Goal: Task Accomplishment & Management: Use online tool/utility

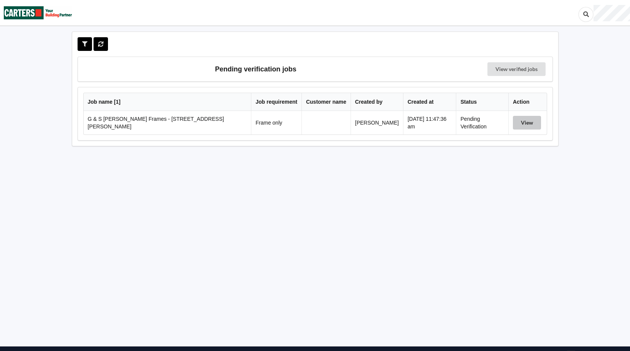
click at [520, 124] on button "View" at bounding box center [527, 123] width 28 height 14
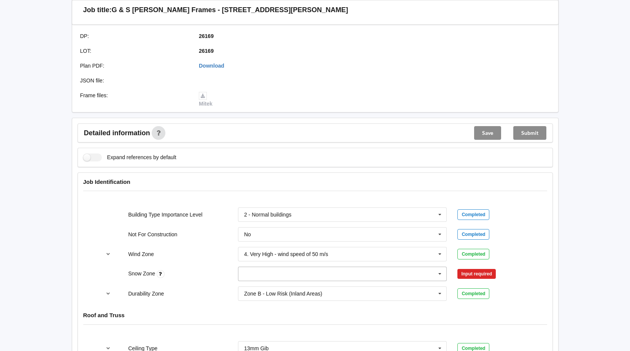
scroll to position [304, 0]
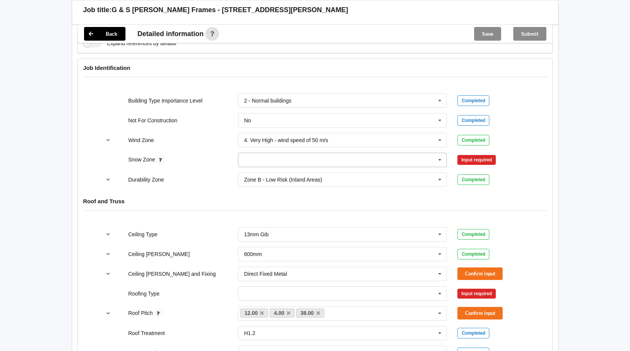
click at [441, 160] on icon at bounding box center [439, 160] width 11 height 14
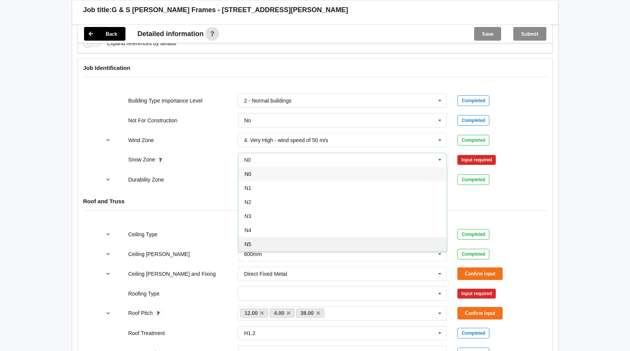
click at [289, 240] on div "N5" at bounding box center [342, 244] width 208 height 14
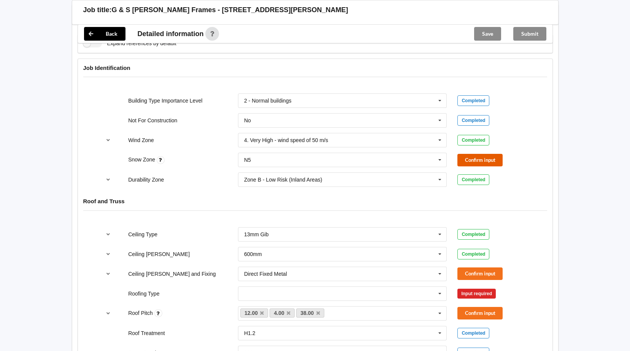
click at [481, 158] on button "Confirm input" at bounding box center [479, 160] width 45 height 13
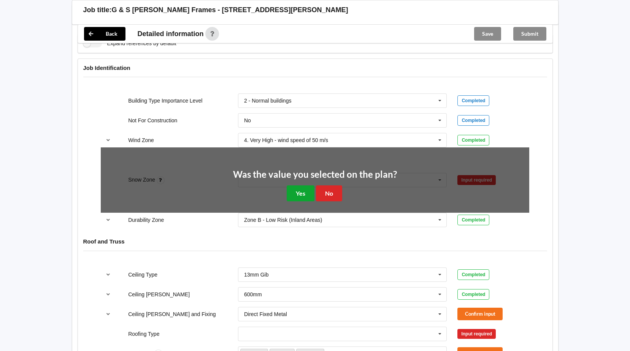
click at [297, 195] on button "Yes" at bounding box center [301, 194] width 28 height 16
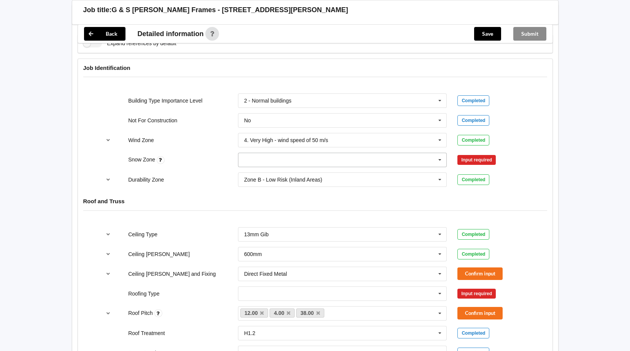
click at [443, 160] on icon at bounding box center [439, 160] width 11 height 14
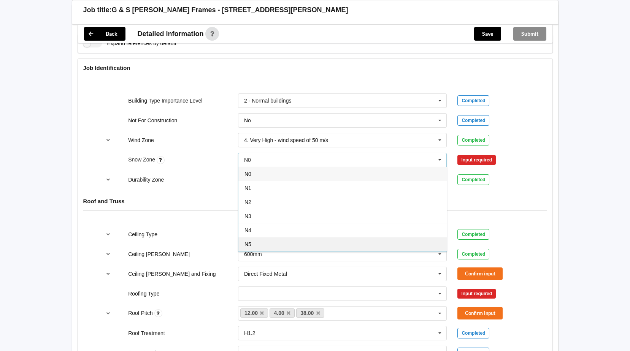
click at [292, 245] on div "N5" at bounding box center [342, 244] width 208 height 14
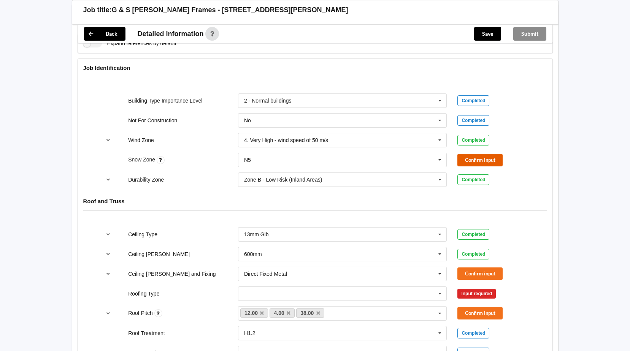
click at [470, 159] on button "Confirm input" at bounding box center [479, 160] width 45 height 13
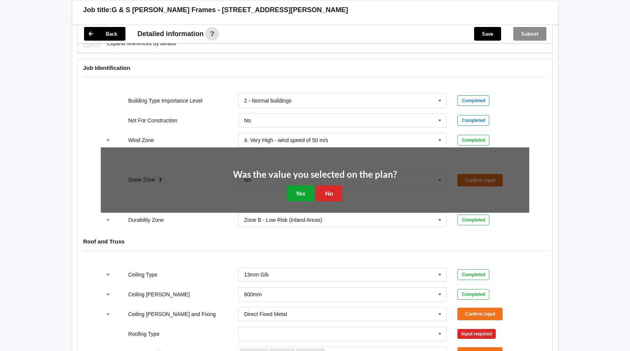
click at [295, 197] on button "Yes" at bounding box center [301, 194] width 28 height 16
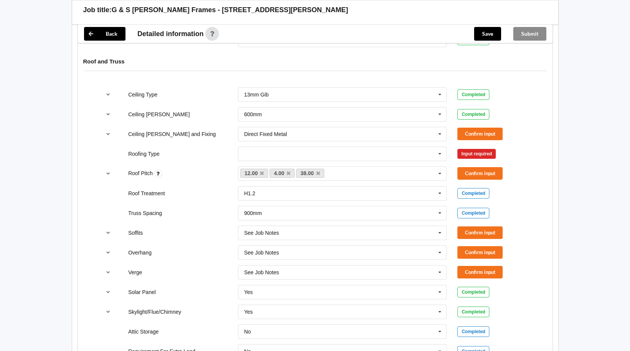
scroll to position [456, 0]
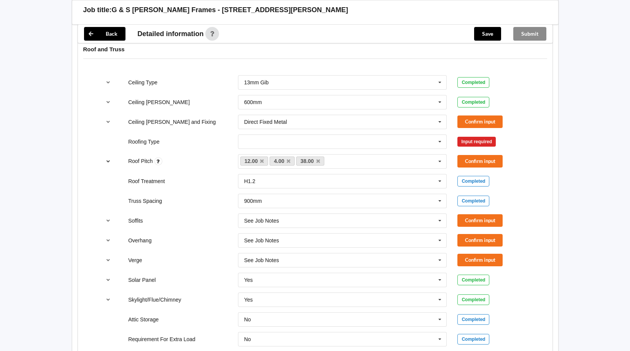
click at [105, 159] on icon "reference-toggle" at bounding box center [108, 161] width 6 height 5
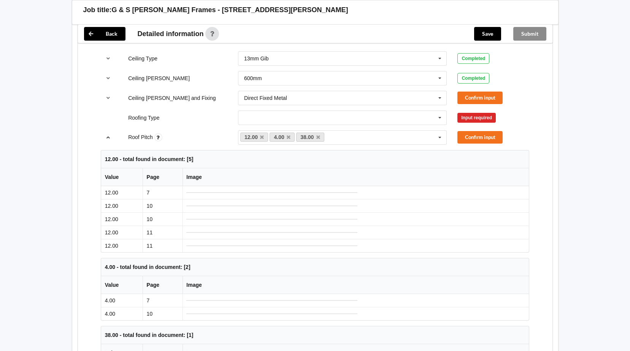
scroll to position [342, 0]
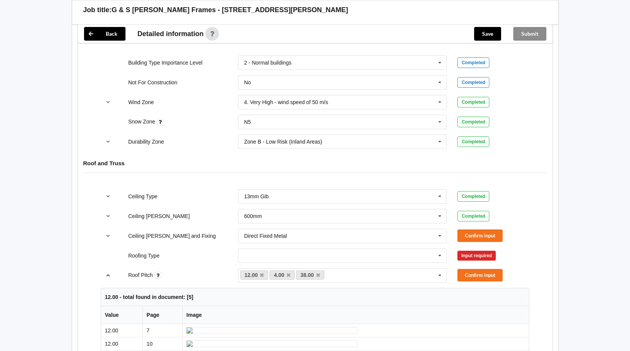
click at [108, 275] on icon "reference-toggle" at bounding box center [108, 275] width 6 height 5
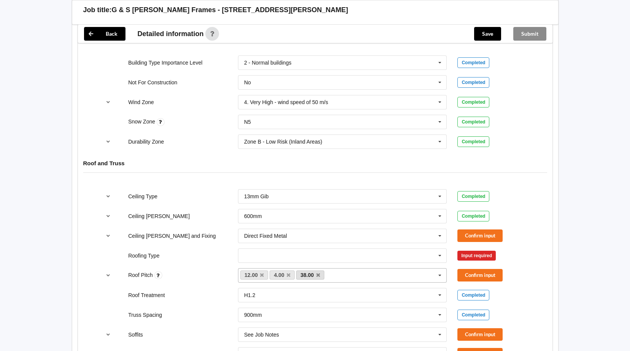
click at [321, 274] on link "38.00" at bounding box center [310, 275] width 28 height 9
click at [319, 274] on icon at bounding box center [318, 275] width 4 height 5
click at [471, 275] on button "Confirm input" at bounding box center [479, 275] width 45 height 13
click at [435, 259] on icon at bounding box center [439, 256] width 11 height 14
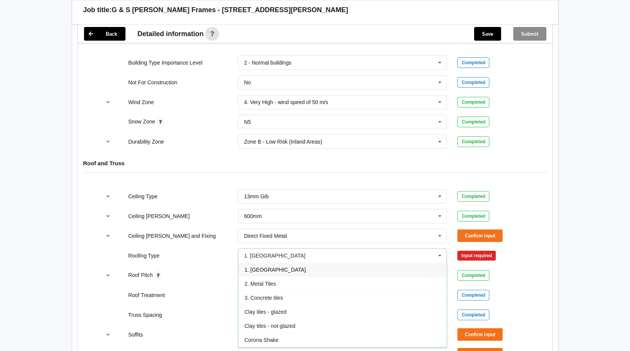
click at [300, 273] on div "1. [GEOGRAPHIC_DATA]" at bounding box center [342, 270] width 208 height 14
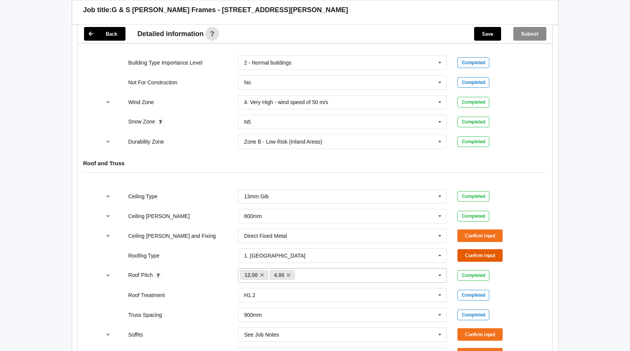
click at [484, 252] on button "Confirm input" at bounding box center [479, 255] width 45 height 13
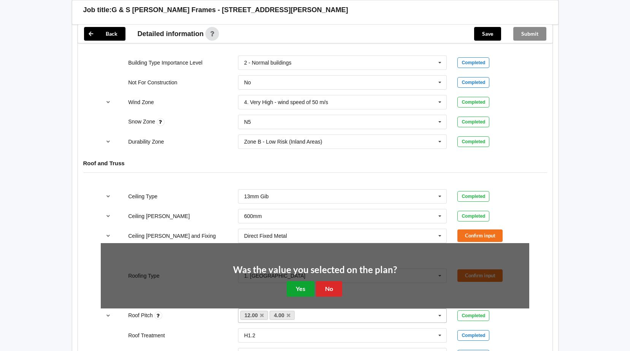
click at [306, 293] on button "Yes" at bounding box center [301, 289] width 28 height 16
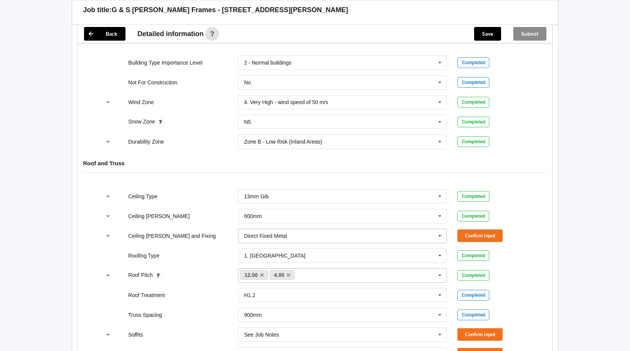
click at [440, 237] on icon at bounding box center [439, 236] width 11 height 14
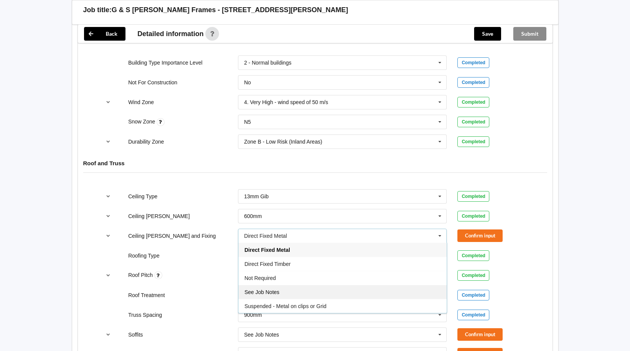
click at [298, 291] on div "See Job Notes" at bounding box center [342, 292] width 208 height 14
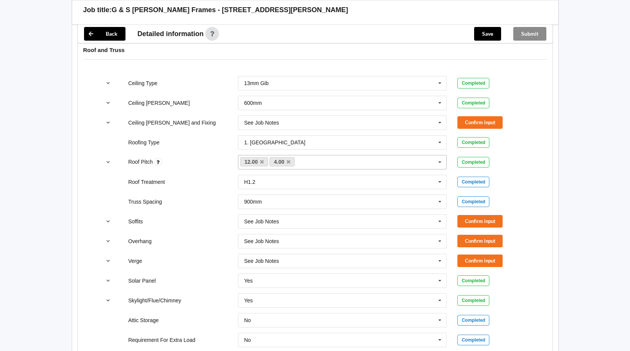
scroll to position [456, 0]
click at [476, 120] on button "Confirm input" at bounding box center [479, 122] width 45 height 13
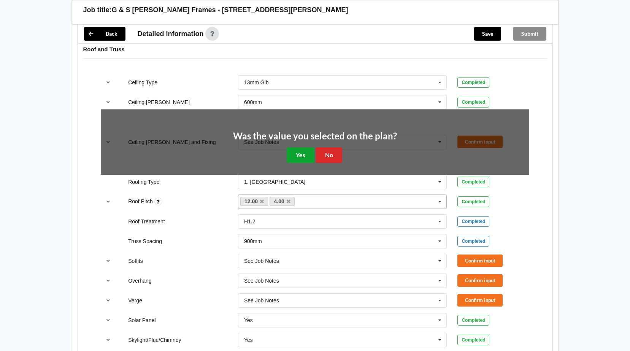
drag, startPoint x: 307, startPoint y: 158, endPoint x: 324, endPoint y: 161, distance: 17.8
click at [308, 158] on button "Yes" at bounding box center [301, 156] width 28 height 16
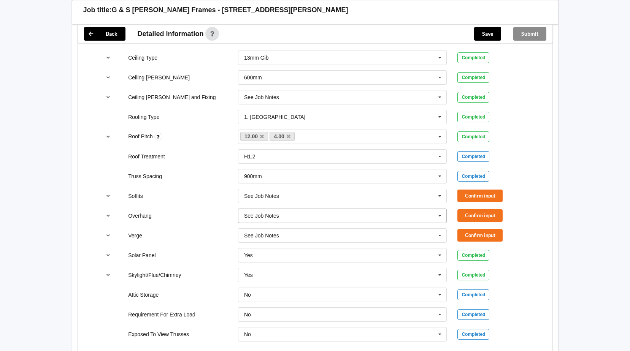
scroll to position [494, 0]
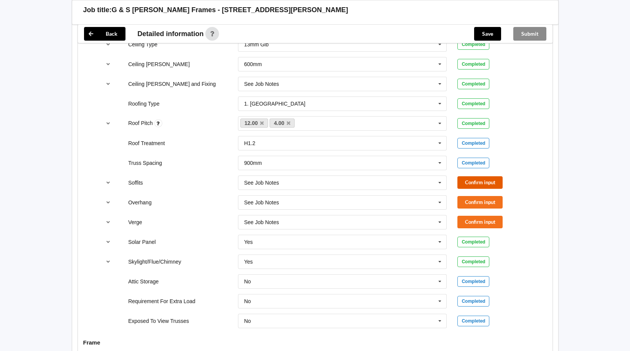
click at [473, 181] on button "Confirm input" at bounding box center [479, 182] width 45 height 13
click at [474, 201] on button "Confirm input" at bounding box center [479, 202] width 45 height 13
click at [476, 221] on button "Confirm input" at bounding box center [479, 222] width 45 height 13
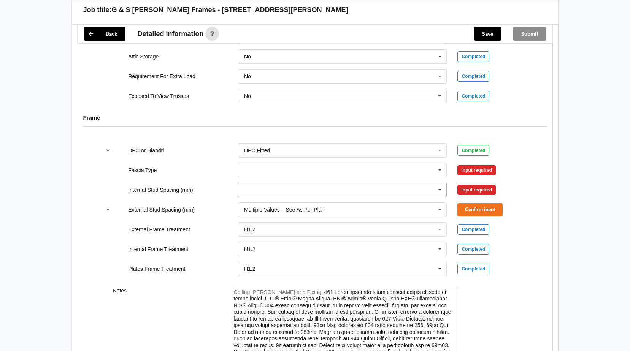
scroll to position [722, 0]
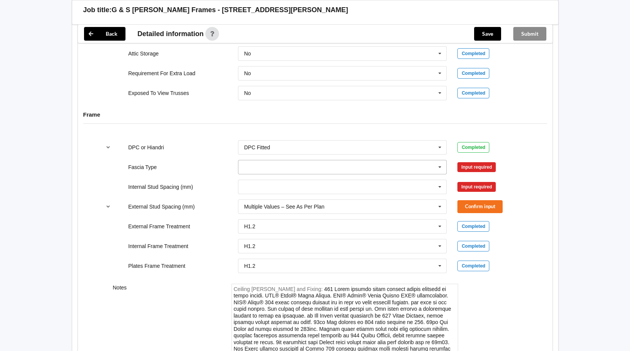
click at [442, 167] on icon at bounding box center [439, 167] width 11 height 14
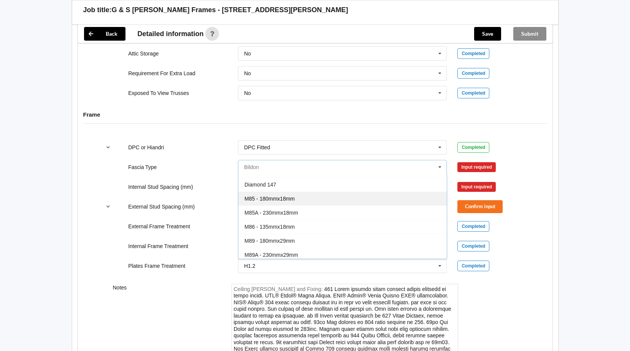
scroll to position [38, 0]
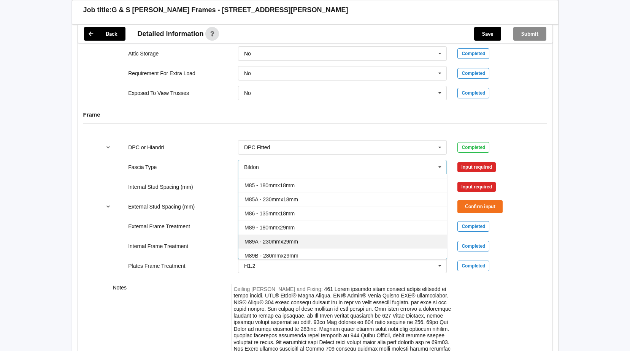
click at [303, 240] on div "M89A - 230mmx29mm" at bounding box center [342, 242] width 208 height 14
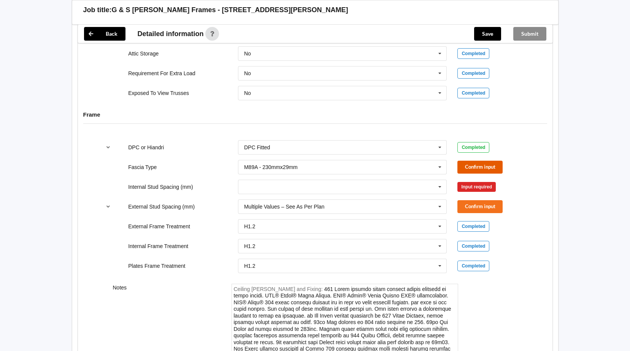
click at [487, 166] on button "Confirm input" at bounding box center [479, 167] width 45 height 13
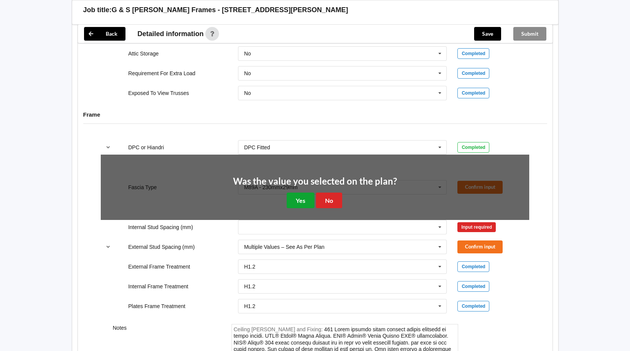
click at [306, 200] on button "Yes" at bounding box center [301, 201] width 28 height 16
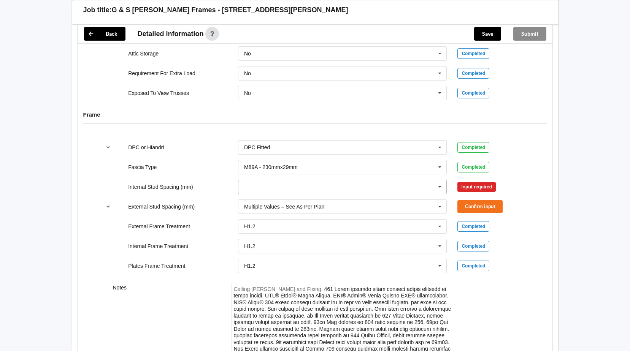
click at [439, 187] on icon at bounding box center [439, 187] width 11 height 14
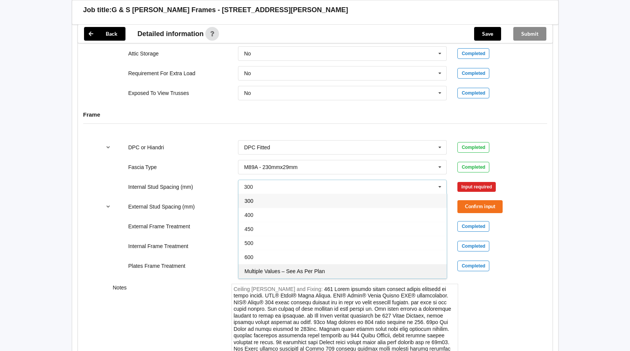
drag, startPoint x: 292, startPoint y: 270, endPoint x: 479, endPoint y: 217, distance: 194.6
click at [292, 270] on span "Multiple Values – See As Per Plan" at bounding box center [284, 271] width 80 height 6
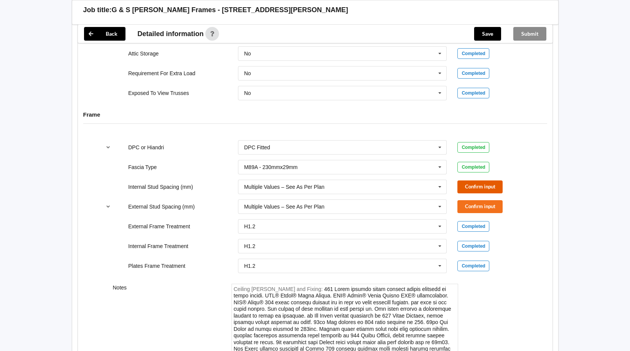
click at [486, 184] on button "Confirm input" at bounding box center [479, 187] width 45 height 13
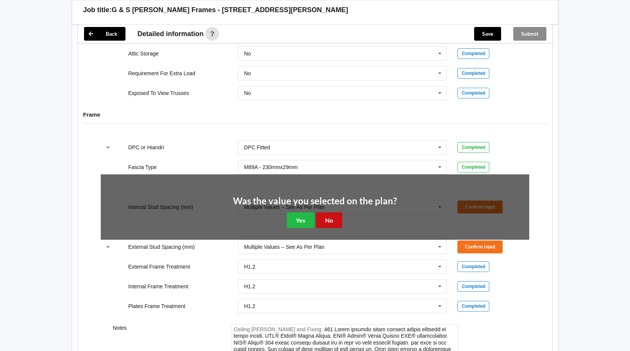
click at [331, 224] on button "No" at bounding box center [329, 221] width 26 height 16
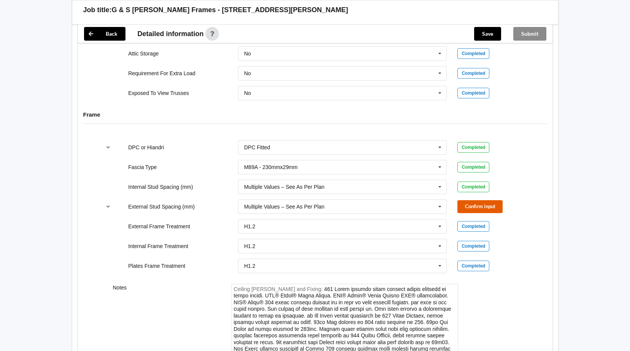
click at [474, 205] on button "Confirm input" at bounding box center [479, 206] width 45 height 13
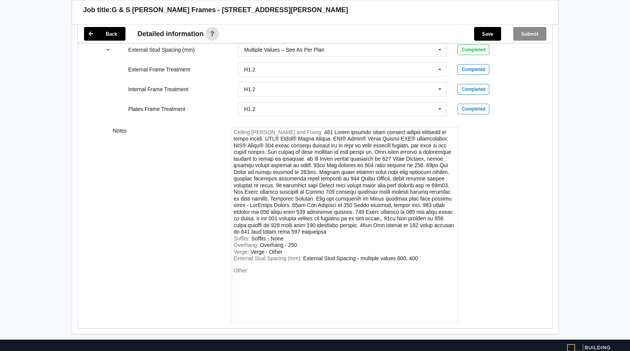
scroll to position [868, 0]
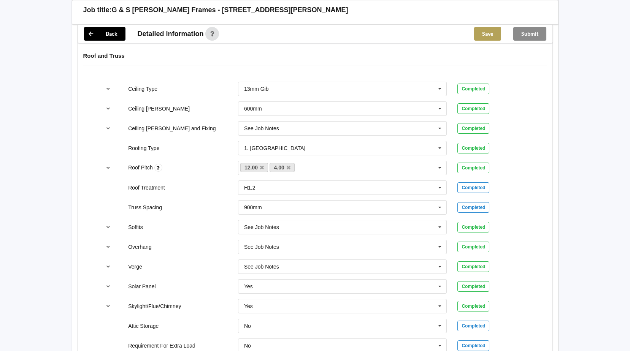
click at [485, 34] on button "Save" at bounding box center [487, 34] width 27 height 14
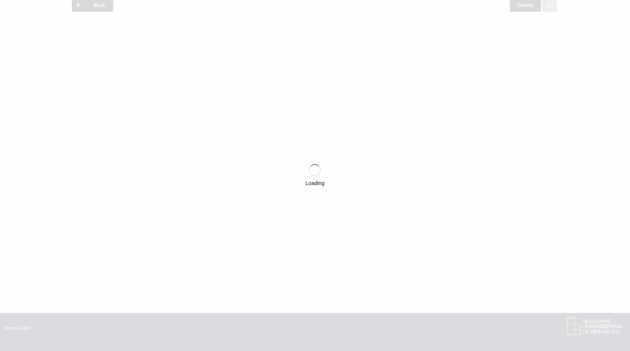
scroll to position [450, 0]
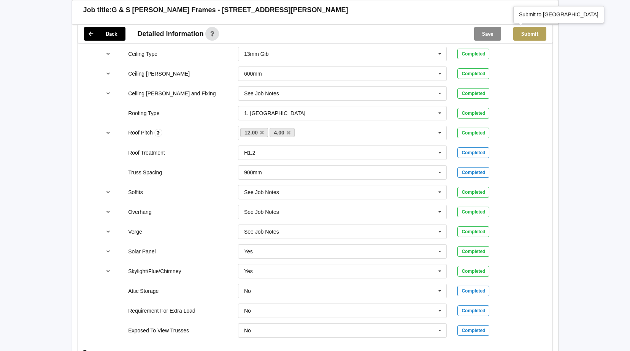
click at [535, 34] on button "Submit" at bounding box center [529, 34] width 33 height 14
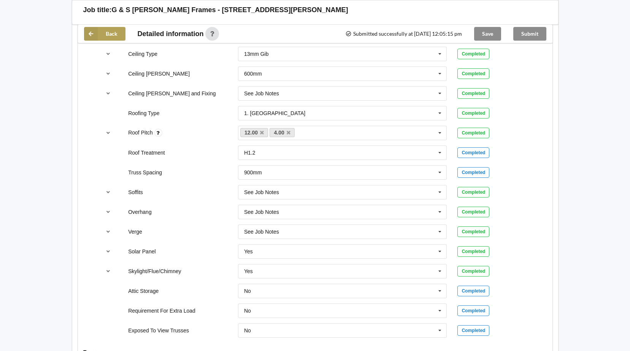
click at [95, 35] on icon at bounding box center [91, 34] width 14 height 14
